Goal: Task Accomplishment & Management: Manage account settings

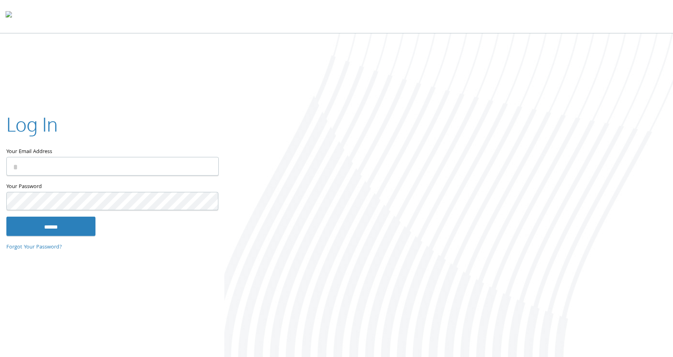
type input "**********"
click at [40, 226] on input "******" at bounding box center [50, 226] width 89 height 19
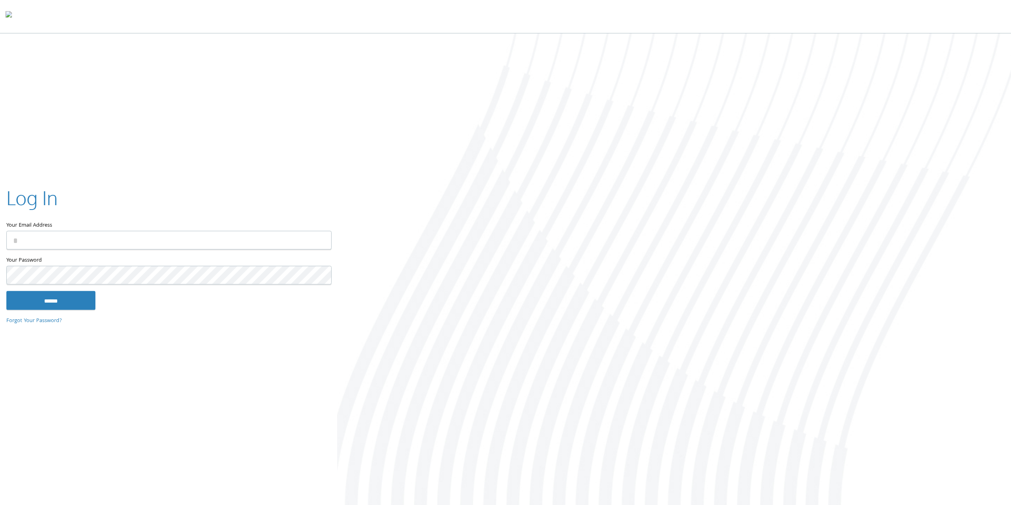
type input "**********"
click at [34, 295] on input "******" at bounding box center [50, 300] width 89 height 19
